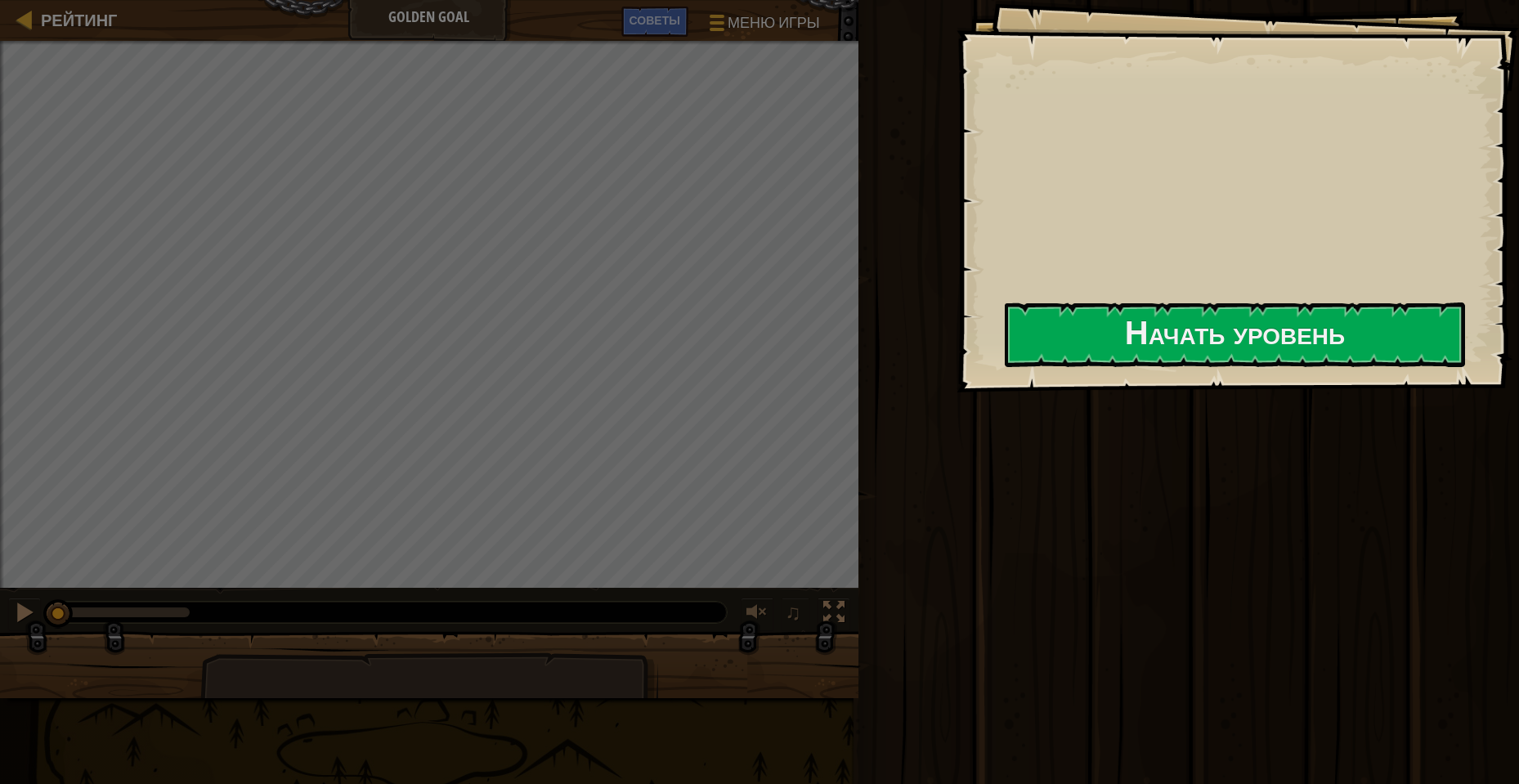
click at [1008, 392] on div "Goals Начать уровень Ошибка загрузки с сервера Чтобы пройти этот уровень, нужна…" at bounding box center [1238, 196] width 563 height 392
click at [1005, 367] on button "Начать уровень" at bounding box center [1234, 334] width 460 height 64
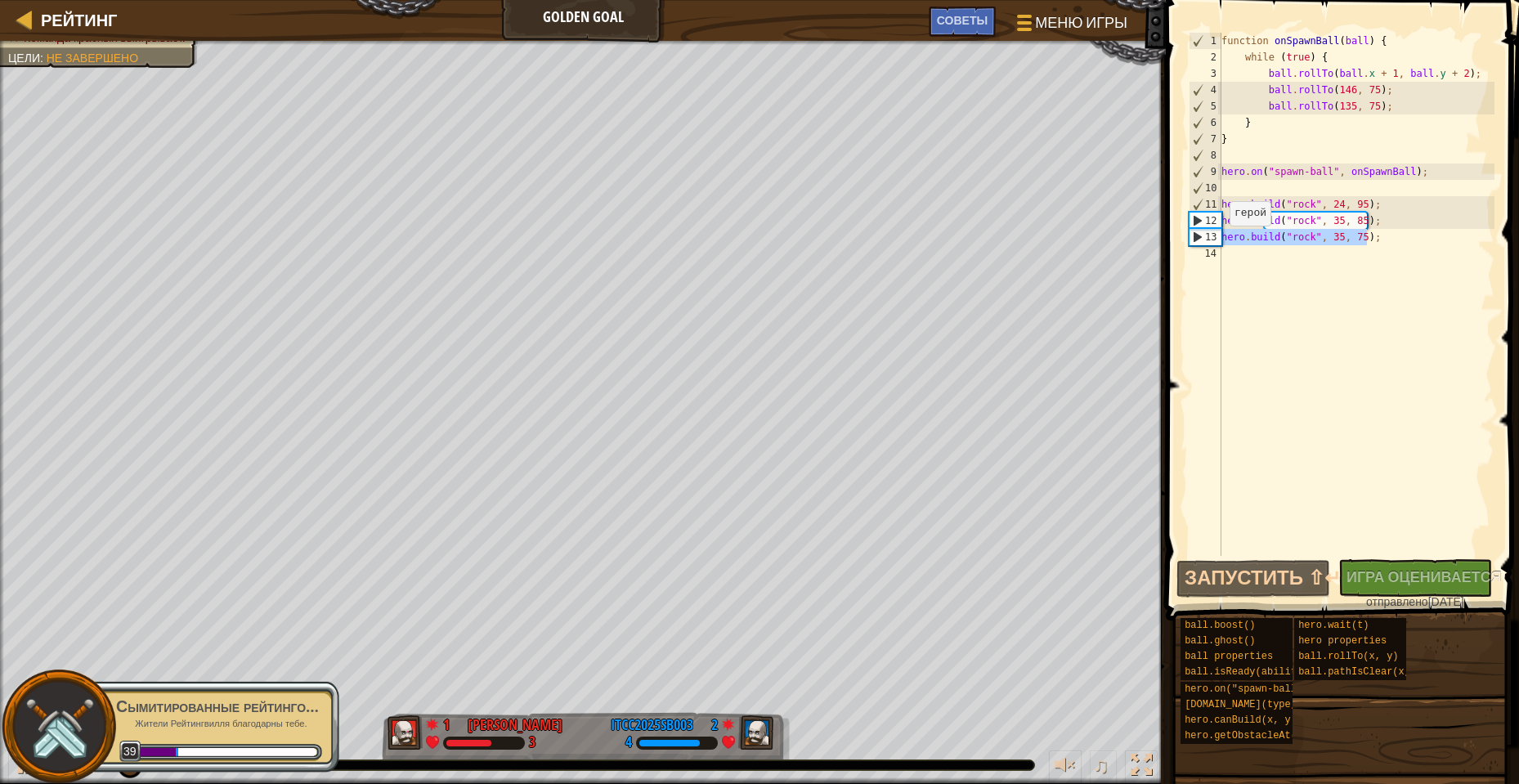
drag, startPoint x: 1365, startPoint y: 241, endPoint x: 1218, endPoint y: 242, distance: 147.0
click at [1218, 242] on div "1 2 3 4 5 6 7 8 9 10 11 12 13 14 function onSpawnBall ( ball ) { while ( true )…" at bounding box center [1340, 294] width 309 height 523
type textarea "[DOMAIN_NAME]("rock", 35, 75);"
click at [1243, 252] on div "function onSpawnBall ( ball ) { while ( true ) { ball . rollTo ( ball . x + 1 ,…" at bounding box center [1356, 310] width 277 height 555
paste textarea "[DOMAIN_NAME]("rock", 35, 75);"
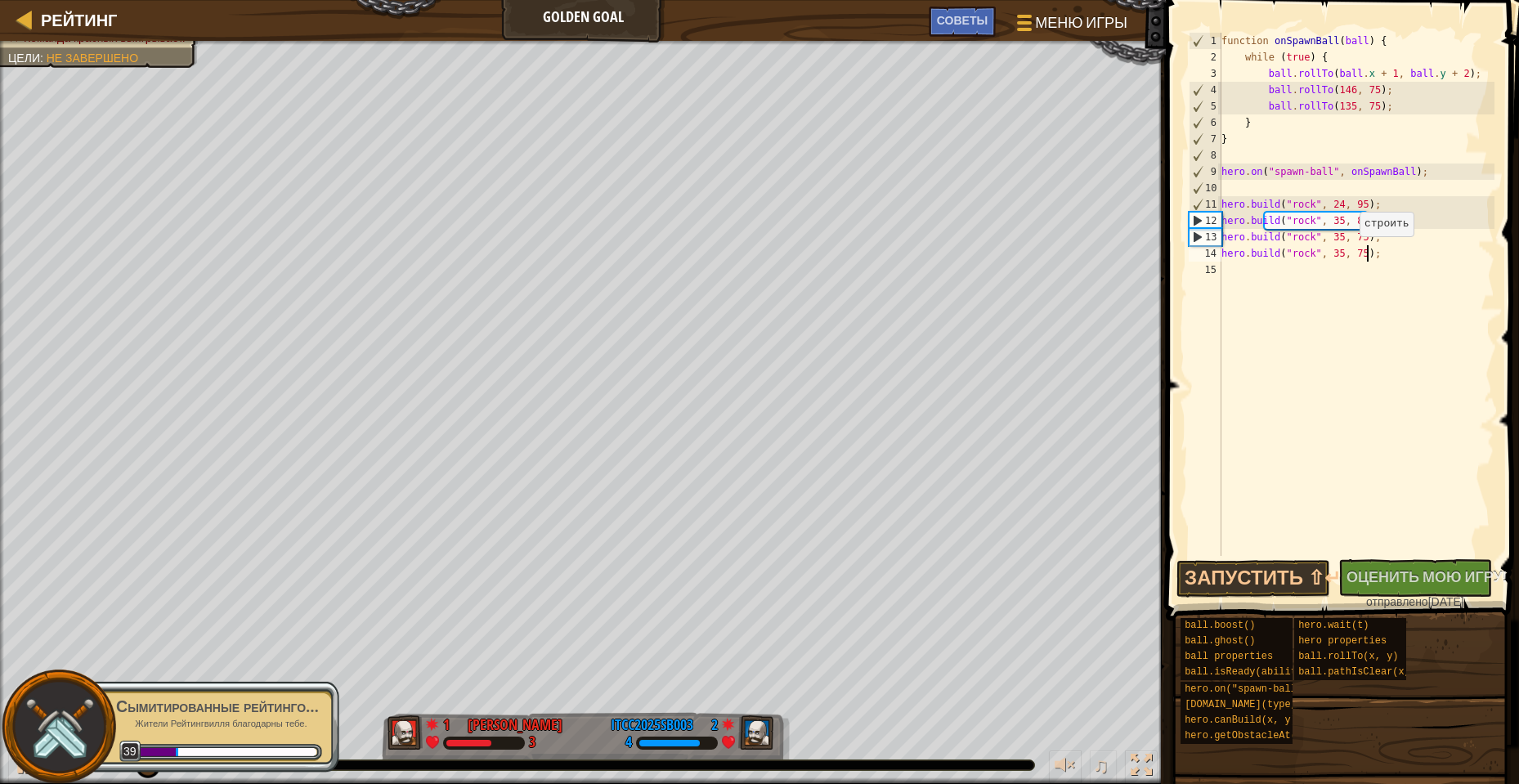
click at [1352, 253] on div "function onSpawnBall ( ball ) { while ( true ) { ball . rollTo ( ball . x + 1 ,…" at bounding box center [1356, 310] width 277 height 555
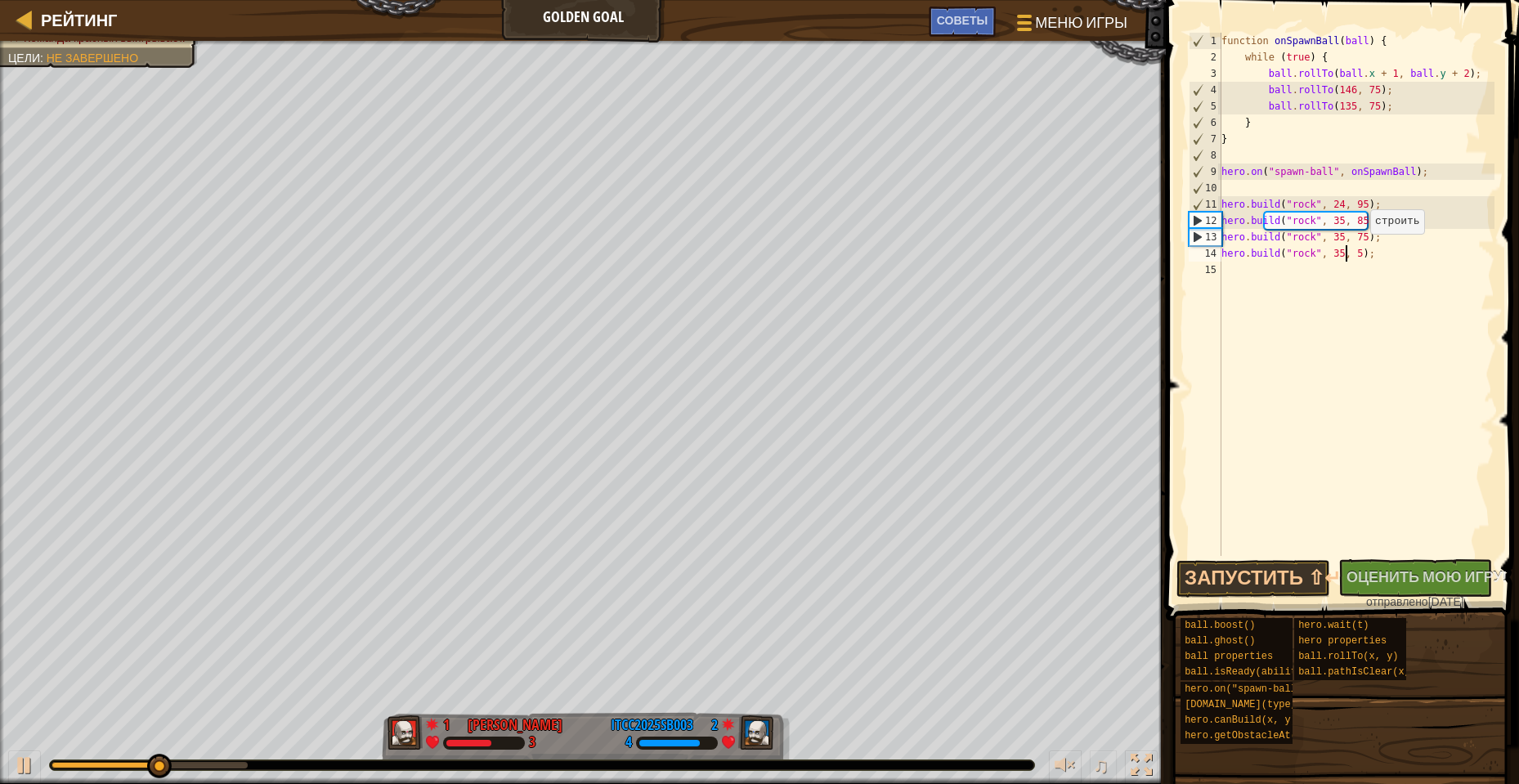
scroll to position [7, 12]
type textarea "[DOMAIN_NAME]("rock", 35, 65);"
click at [1263, 566] on button "Запустить ⇧↵" at bounding box center [1253, 579] width 154 height 38
drag, startPoint x: 1402, startPoint y: 258, endPoint x: 1221, endPoint y: 256, distance: 181.0
click at [1221, 256] on div "[DOMAIN_NAME]("rock", 35, 65); 1 2 3 4 5 6 7 8 9 10 11 12 13 14 15 function onS…" at bounding box center [1340, 294] width 309 height 523
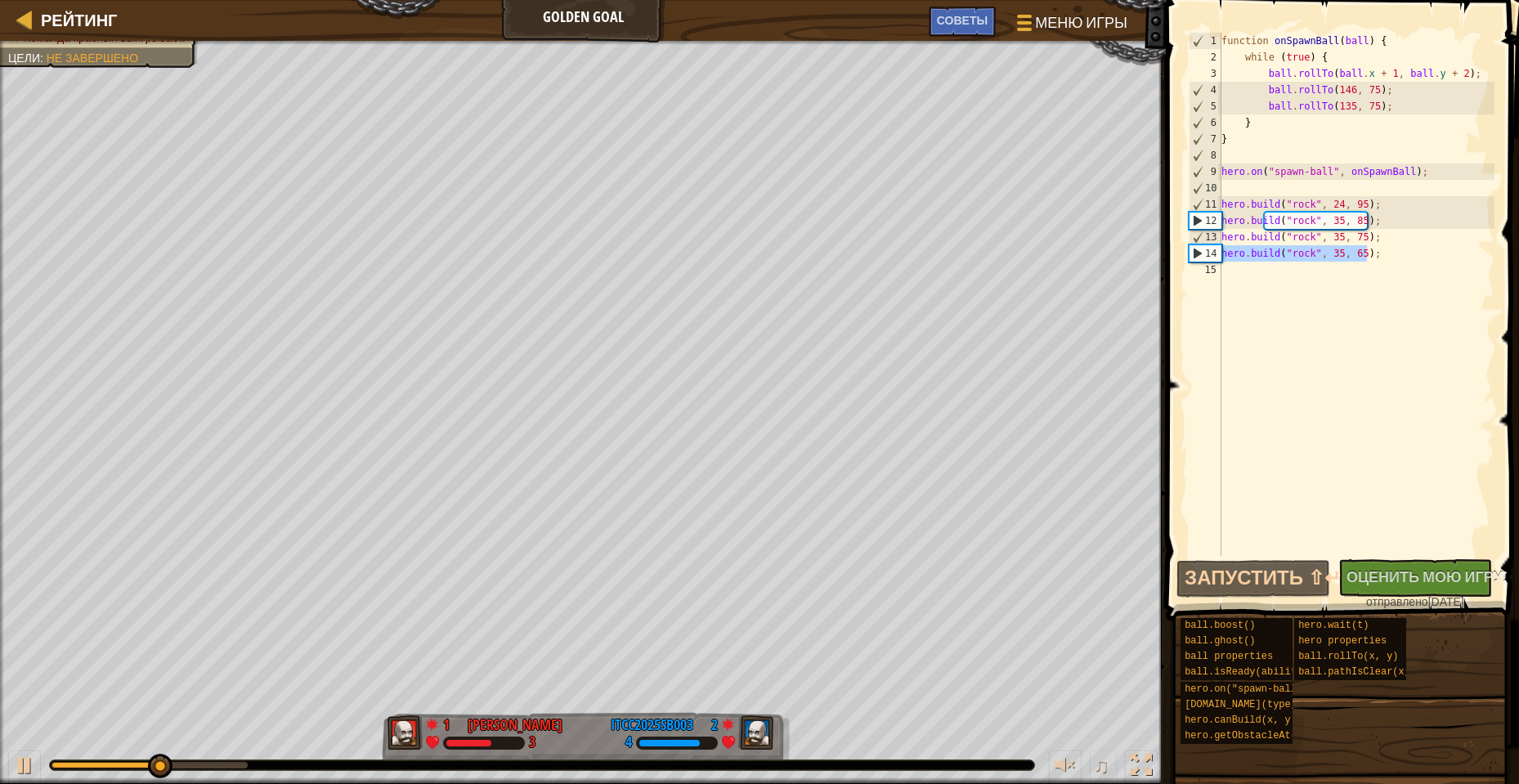
click at [1239, 269] on div "function onSpawnBall ( ball ) { while ( true ) { ball . rollTo ( ball . x + 1 ,…" at bounding box center [1356, 310] width 277 height 555
paste textarea "[DOMAIN_NAME]("rock", 35, 65);"
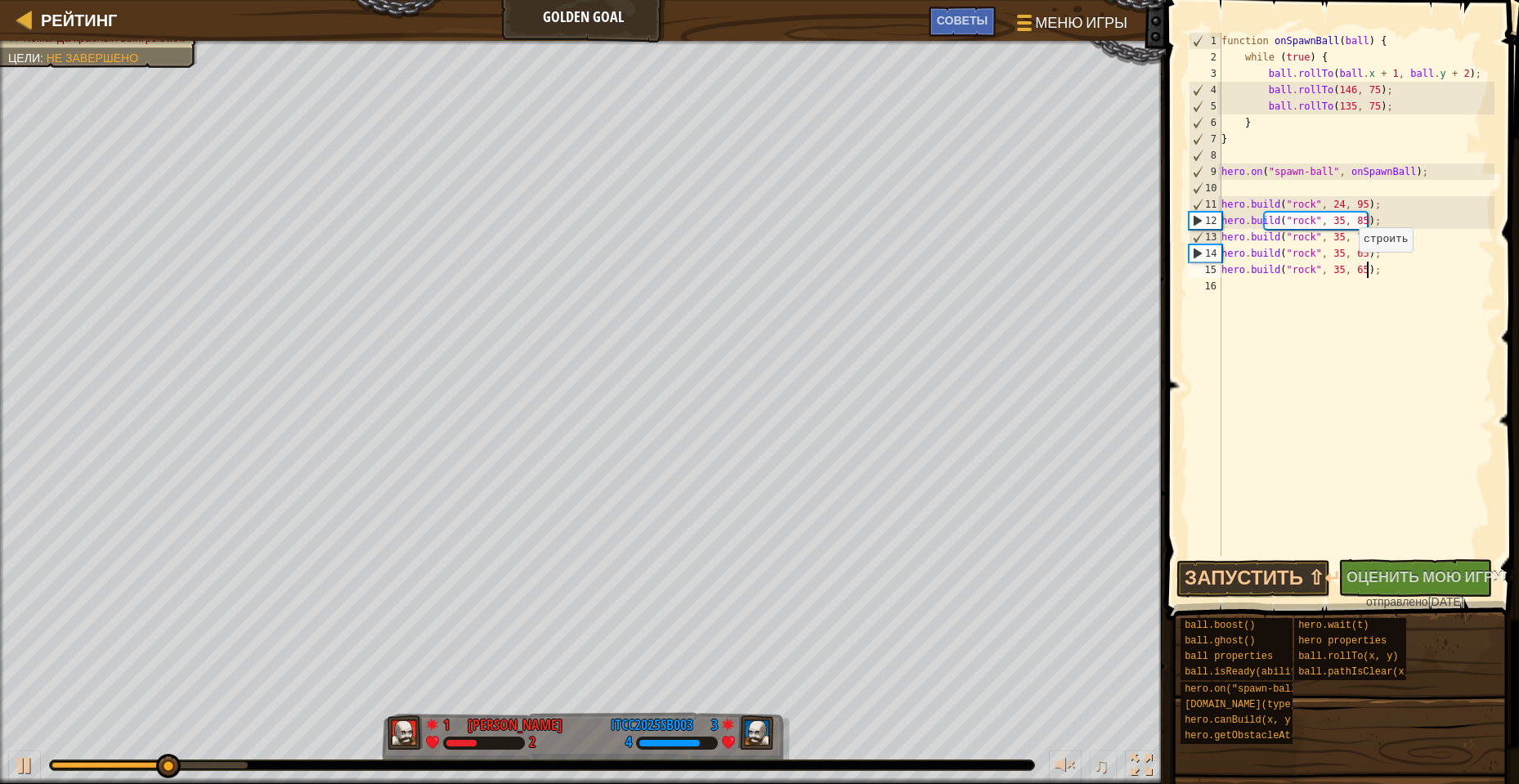
click at [1352, 268] on div "function onSpawnBall ( ball ) { while ( true ) { ball . rollTo ( ball . x + 1 ,…" at bounding box center [1356, 310] width 277 height 555
type textarea "[DOMAIN_NAME]("rock", 35, 55);"
click at [1301, 583] on button "Запустить ⇧↵" at bounding box center [1253, 579] width 154 height 38
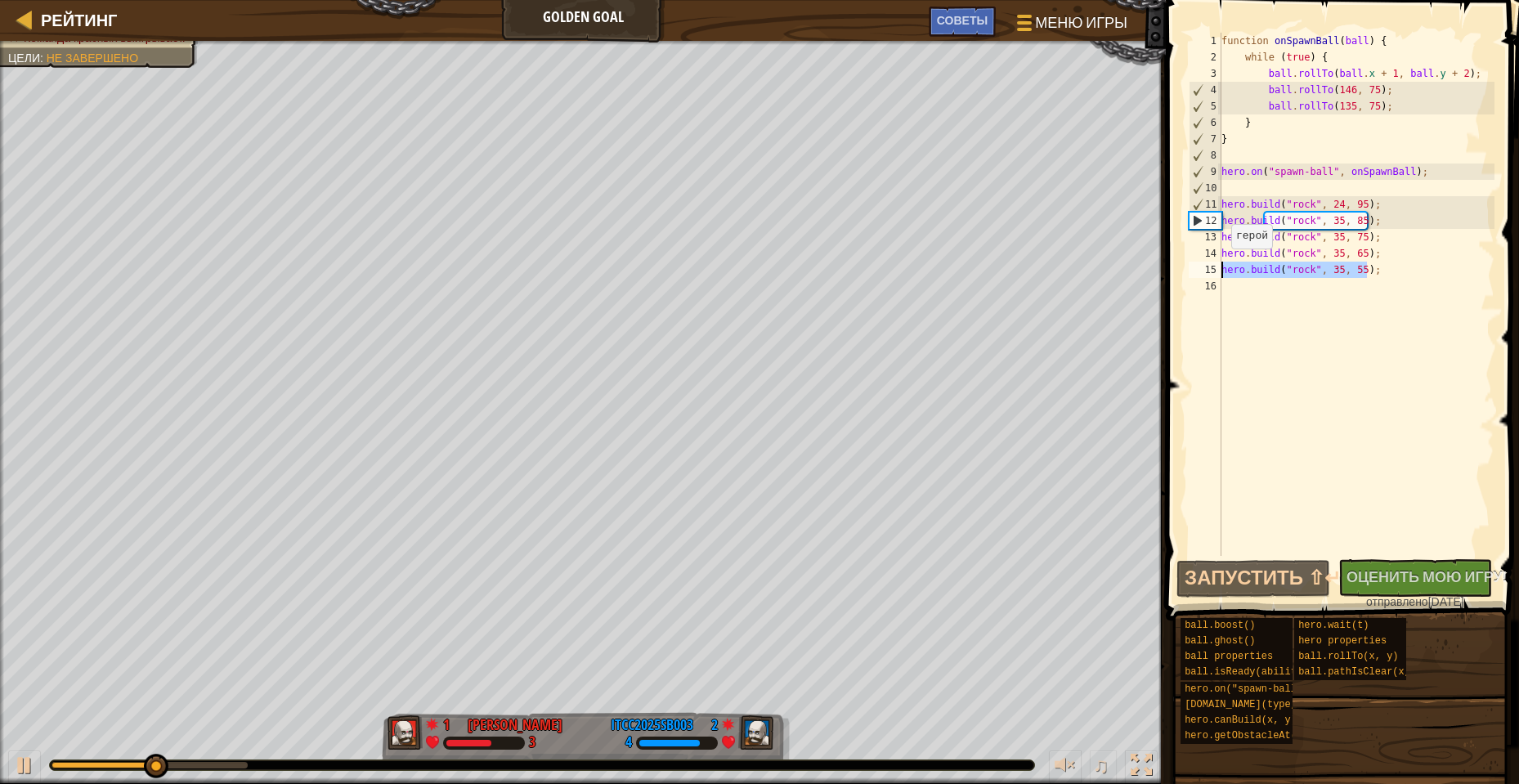
drag, startPoint x: 1380, startPoint y: 275, endPoint x: 1199, endPoint y: 264, distance: 181.3
click at [1199, 264] on div "[DOMAIN_NAME]("rock", 35, 55); 1 2 3 4 5 6 7 8 9 10 11 12 13 14 15 16 function …" at bounding box center [1340, 294] width 309 height 523
click at [1266, 290] on div "function onSpawnBall ( ball ) { while ( true ) { ball . rollTo ( ball . x + 1 ,…" at bounding box center [1356, 310] width 277 height 555
paste textarea "[DOMAIN_NAME]("rock", 35, 55);"
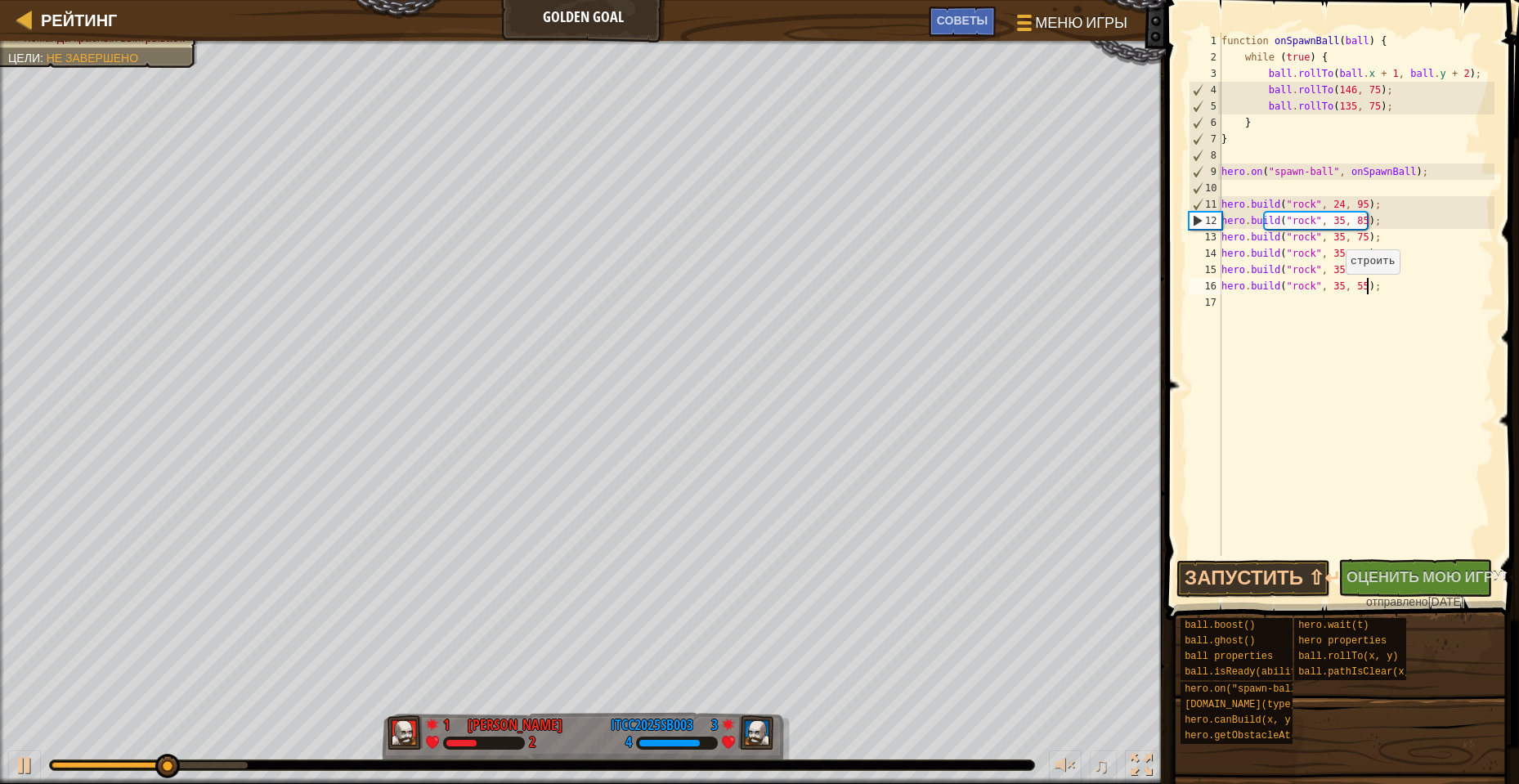
click at [1337, 290] on div "function onSpawnBall ( ball ) { while ( true ) { ball . rollTo ( ball . x + 1 ,…" at bounding box center [1356, 310] width 277 height 555
click at [1330, 288] on div "function onSpawnBall ( ball ) { while ( true ) { ball . rollTo ( ball . x + 1 ,…" at bounding box center [1356, 310] width 277 height 555
click at [1355, 288] on div "function onSpawnBall ( ball ) { while ( true ) { ball . rollTo ( ball . x + 1 ,…" at bounding box center [1356, 310] width 277 height 555
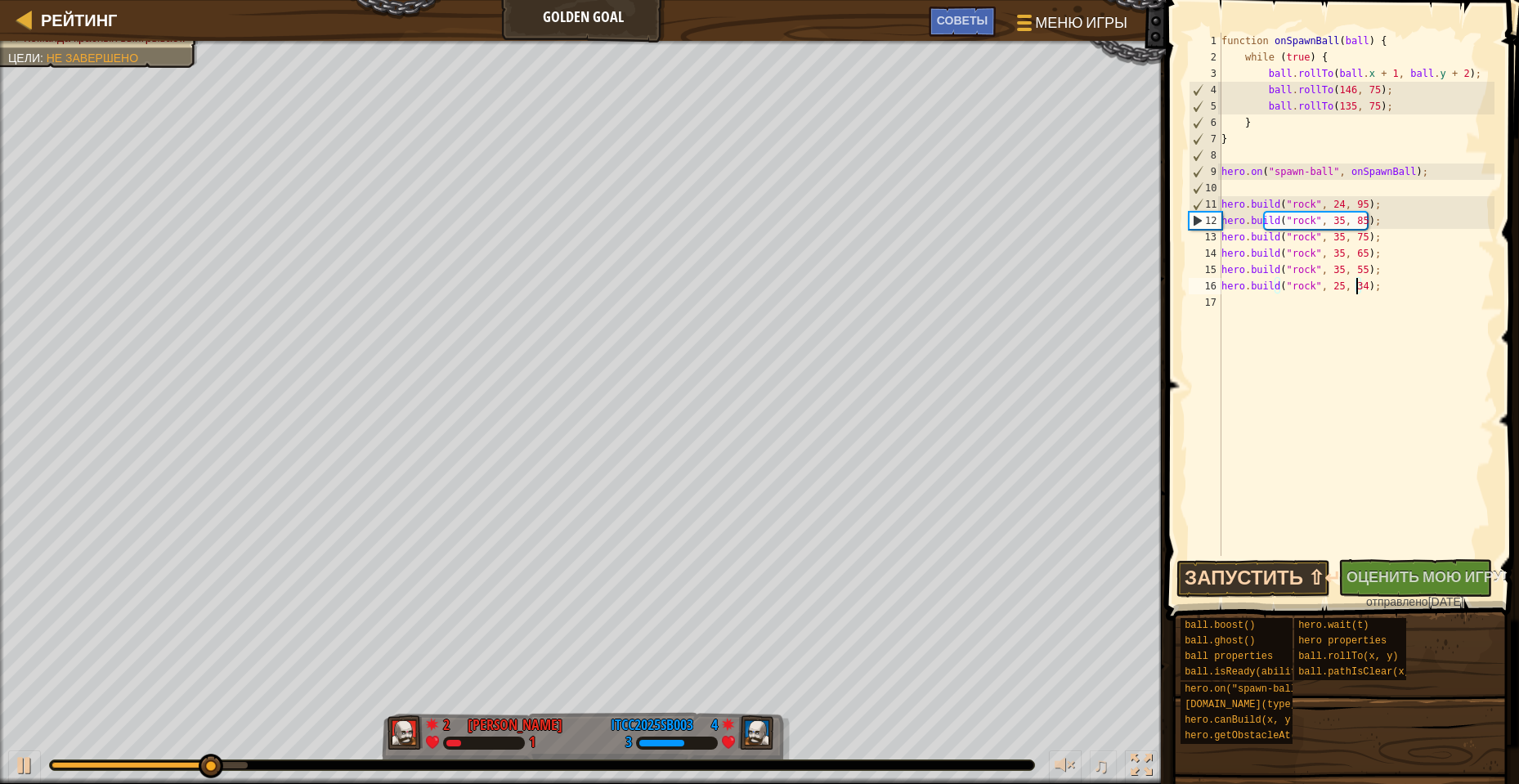
type textarea "[DOMAIN_NAME]("rock", 25, 34);"
click at [1271, 575] on button "Запустить ⇧↵" at bounding box center [1253, 579] width 154 height 38
click at [1337, 299] on div "function onSpawnBall ( ball ) { while ( true ) { ball . rollTo ( ball . x + 1 ,…" at bounding box center [1356, 310] width 277 height 555
paste textarea "[DOMAIN_NAME]("rock", 35, 55);"
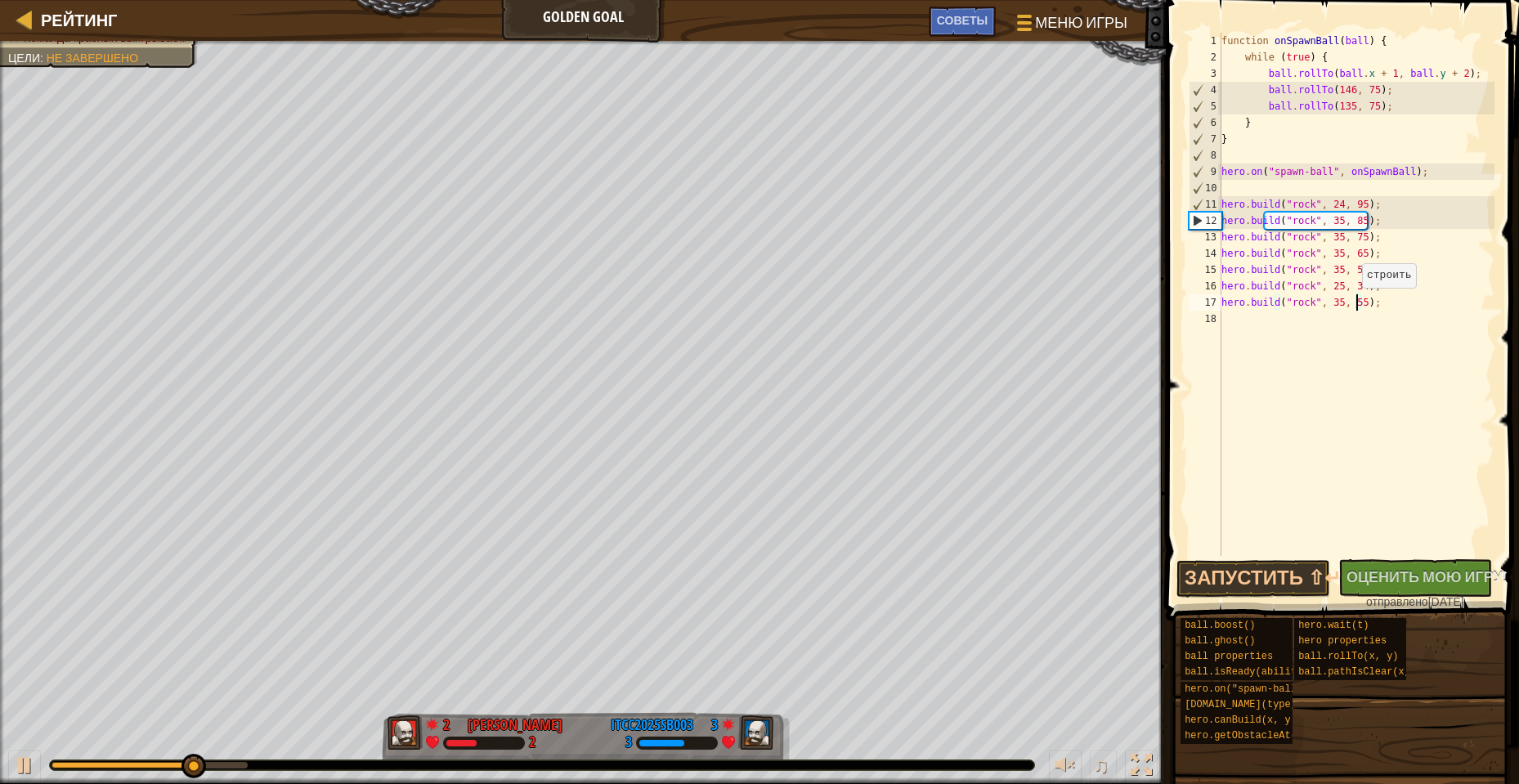
click at [1355, 304] on div "function onSpawnBall ( ball ) { while ( true ) { ball . rollTo ( ball . x + 1 ,…" at bounding box center [1356, 310] width 277 height 555
type textarea "[DOMAIN_NAME]("rock", 35, 45);"
click at [1299, 571] on button "Запустить ⇧↵" at bounding box center [1253, 579] width 154 height 38
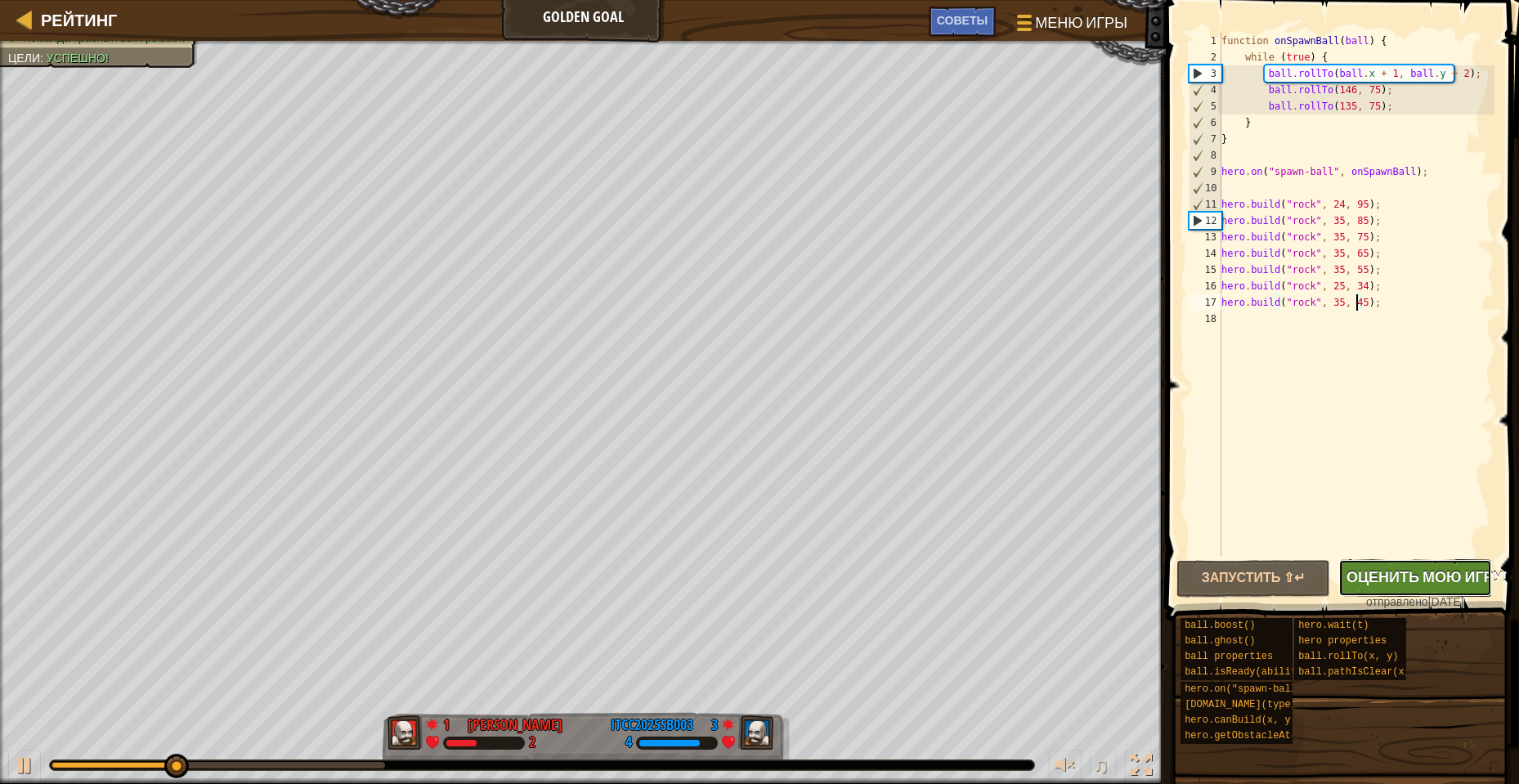
click at [1407, 581] on span "Оценить мою игру!" at bounding box center [1426, 576] width 160 height 21
